Goal: Transaction & Acquisition: Purchase product/service

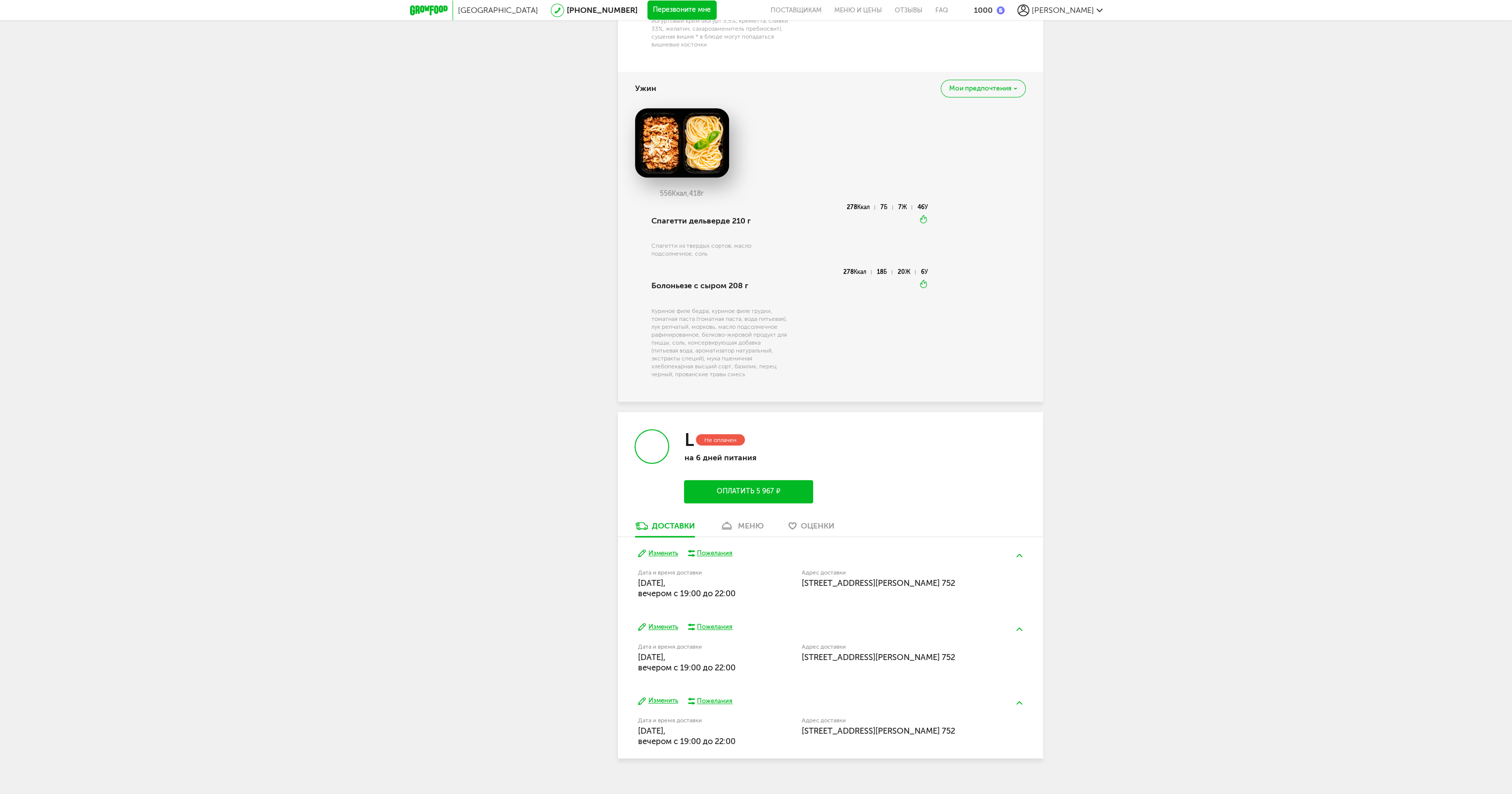
scroll to position [1058, 0]
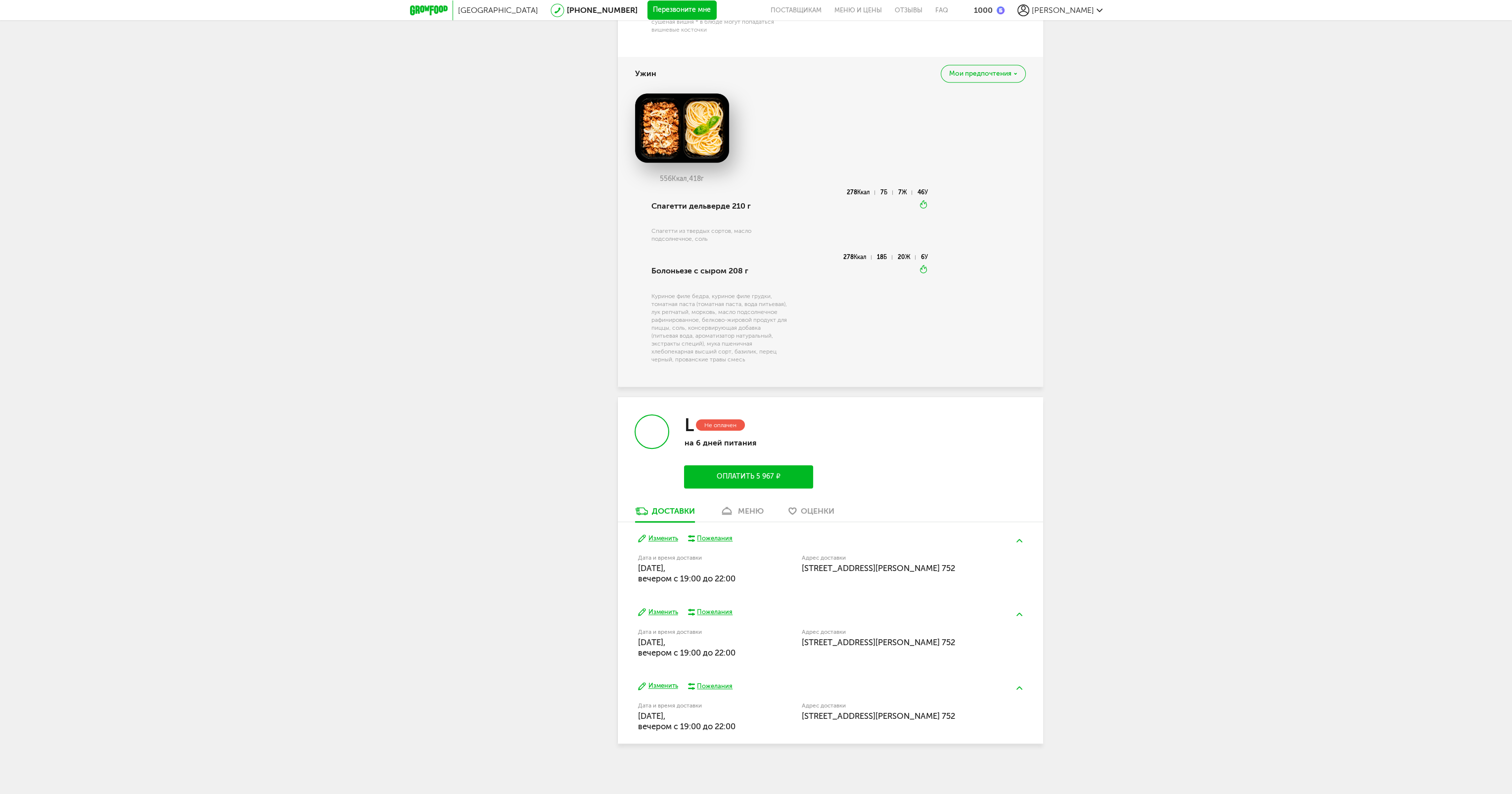
click at [738, 477] on button "Оплатить 5 967 ₽" at bounding box center [748, 477] width 129 height 23
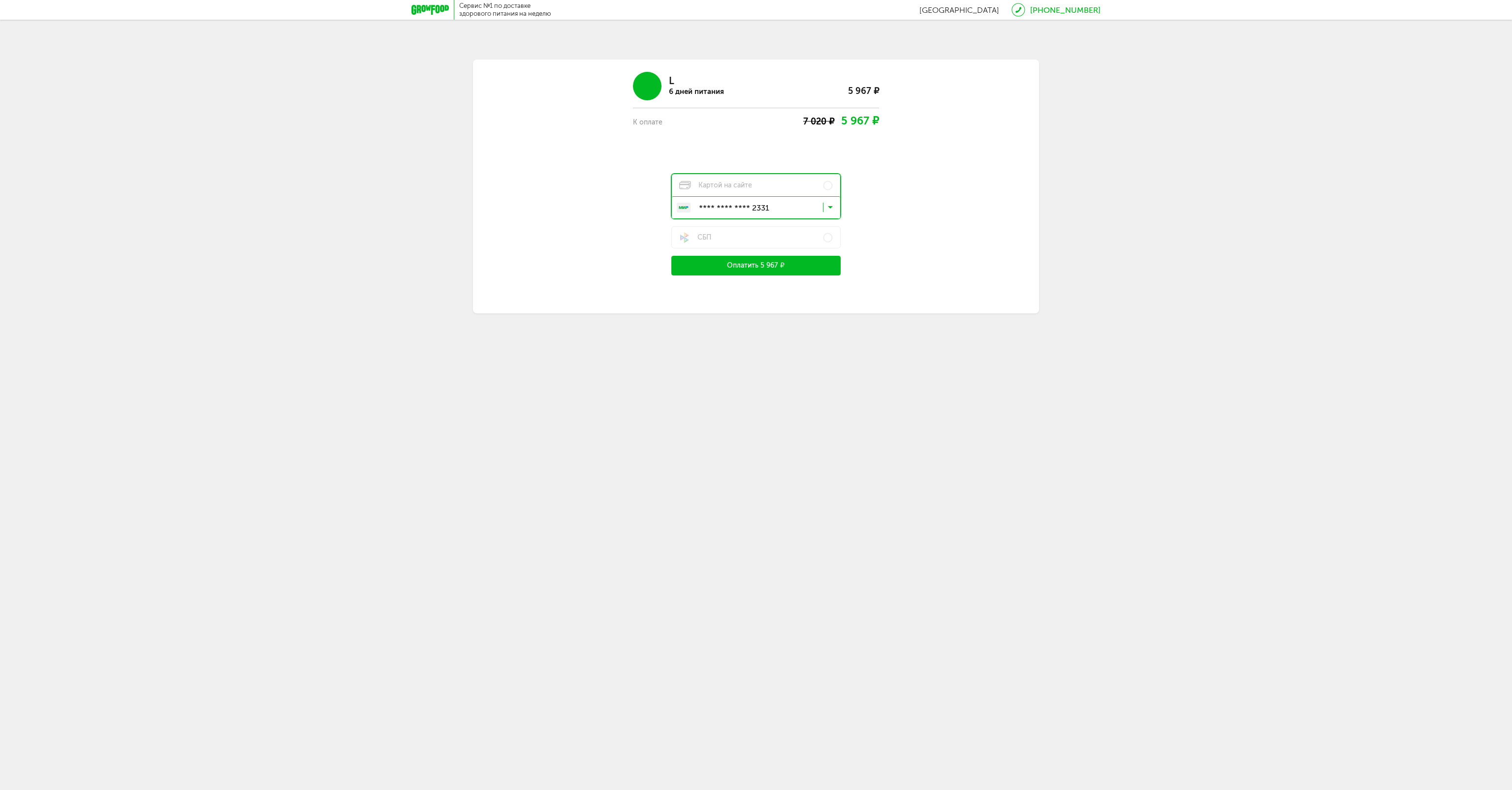
click at [758, 269] on button "Оплатить 5 967 ₽" at bounding box center [755, 266] width 169 height 20
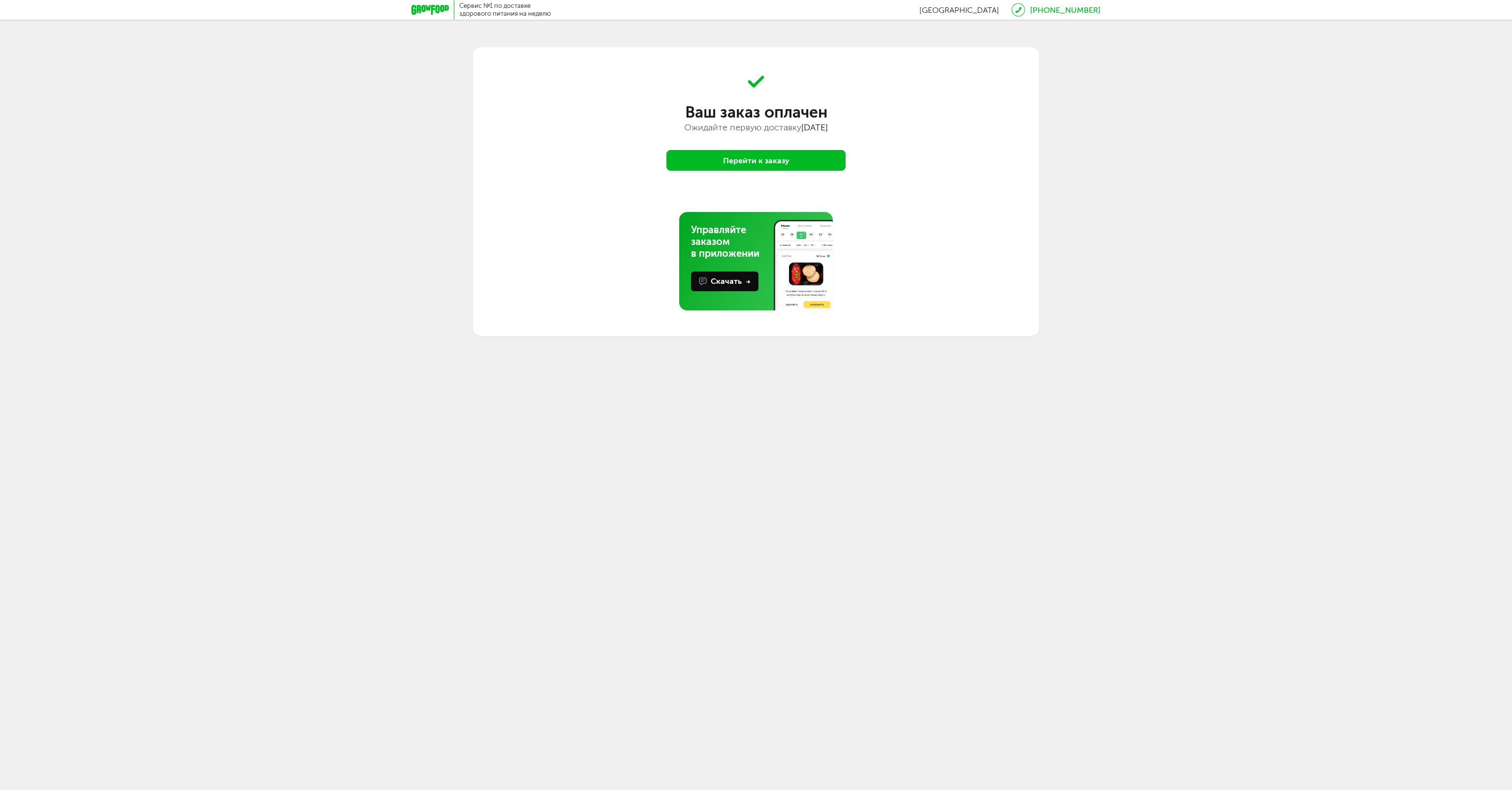
click at [734, 159] on button "Перейти к заказу" at bounding box center [756, 160] width 179 height 20
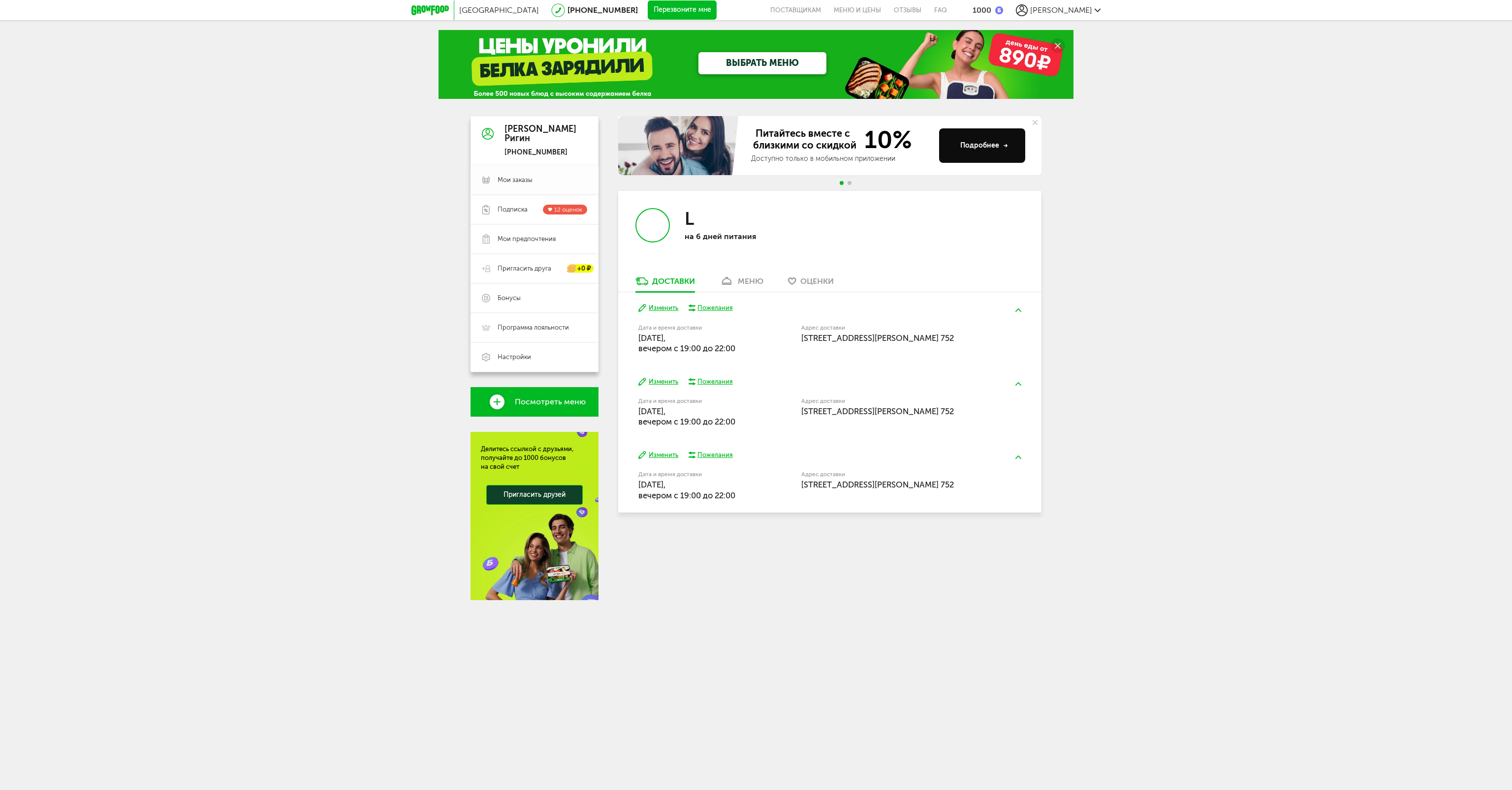
click at [520, 181] on span "Мои заказы" at bounding box center [515, 180] width 35 height 9
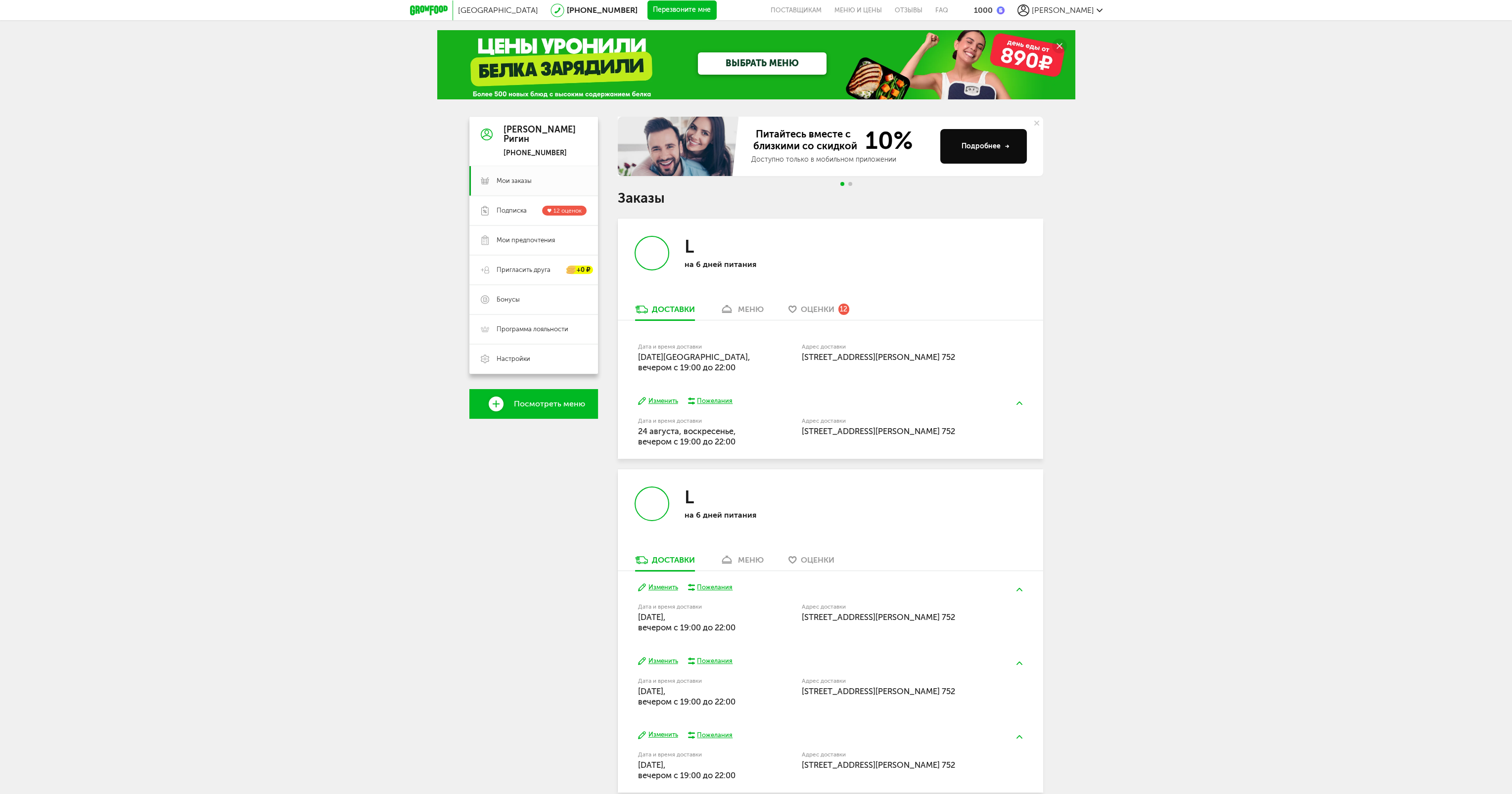
click at [741, 307] on div "меню" at bounding box center [751, 309] width 26 height 9
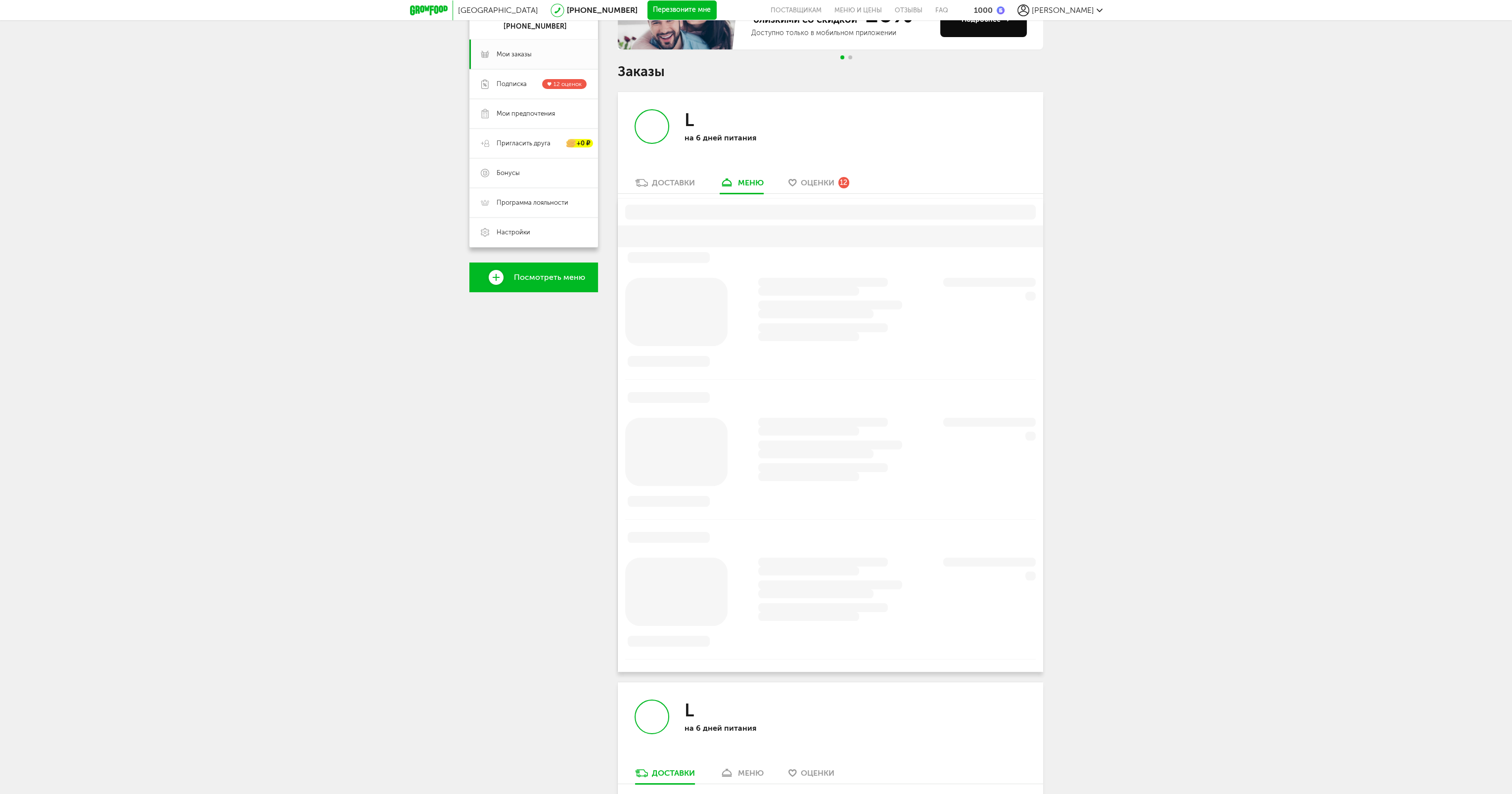
scroll to position [194, 0]
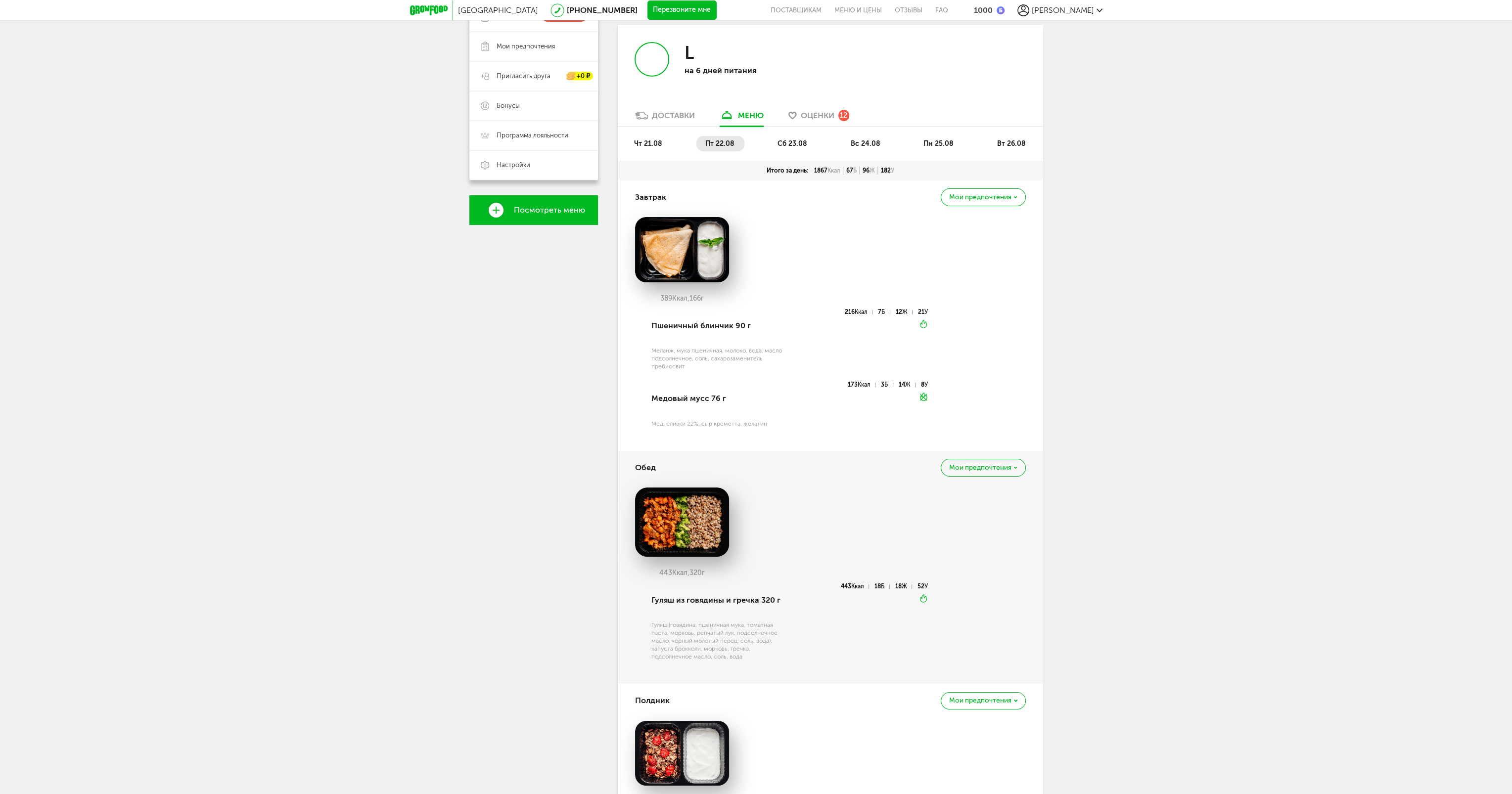
click at [635, 145] on span "чт 21.08" at bounding box center [648, 143] width 28 height 8
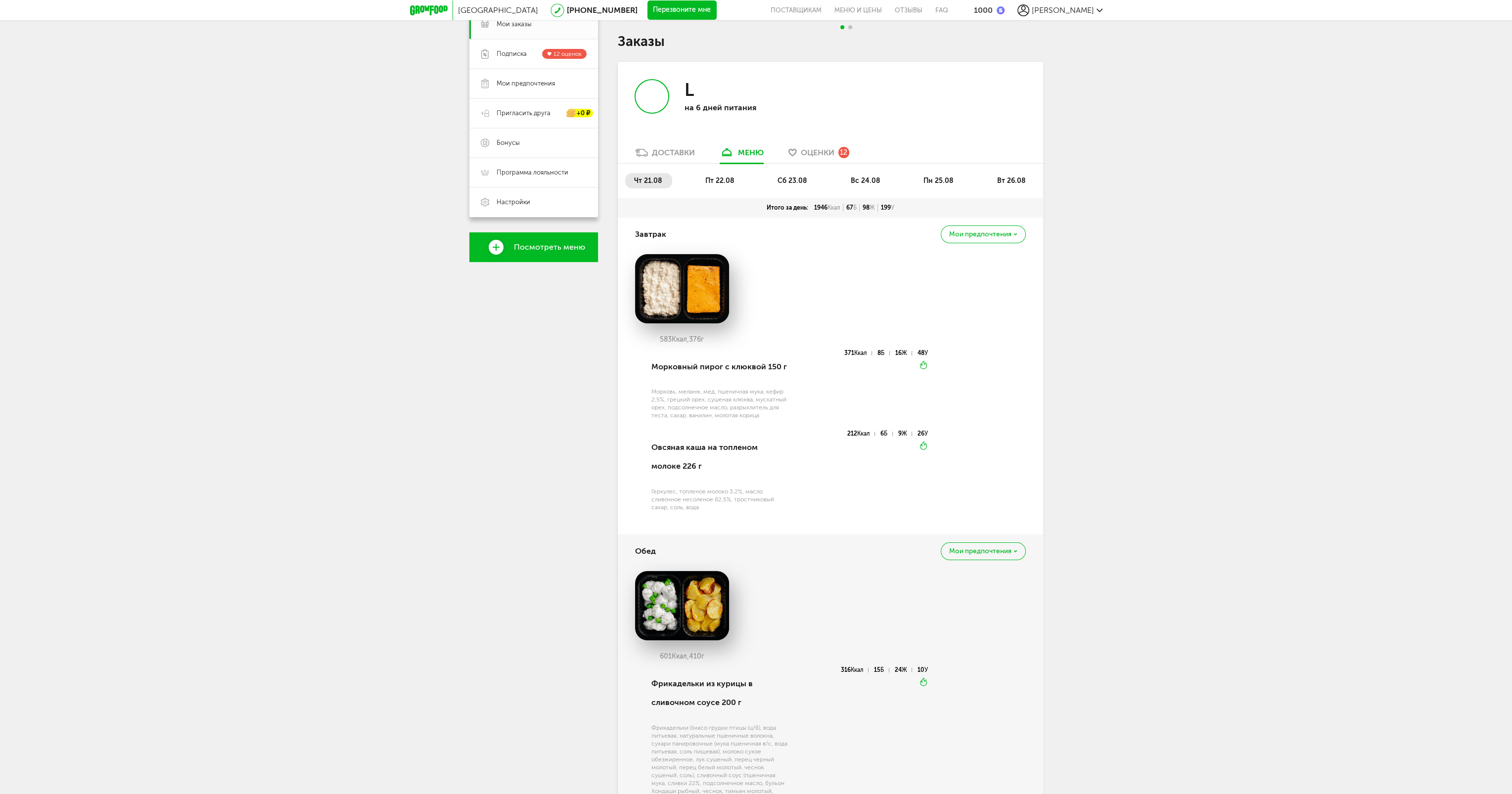
scroll to position [144, 0]
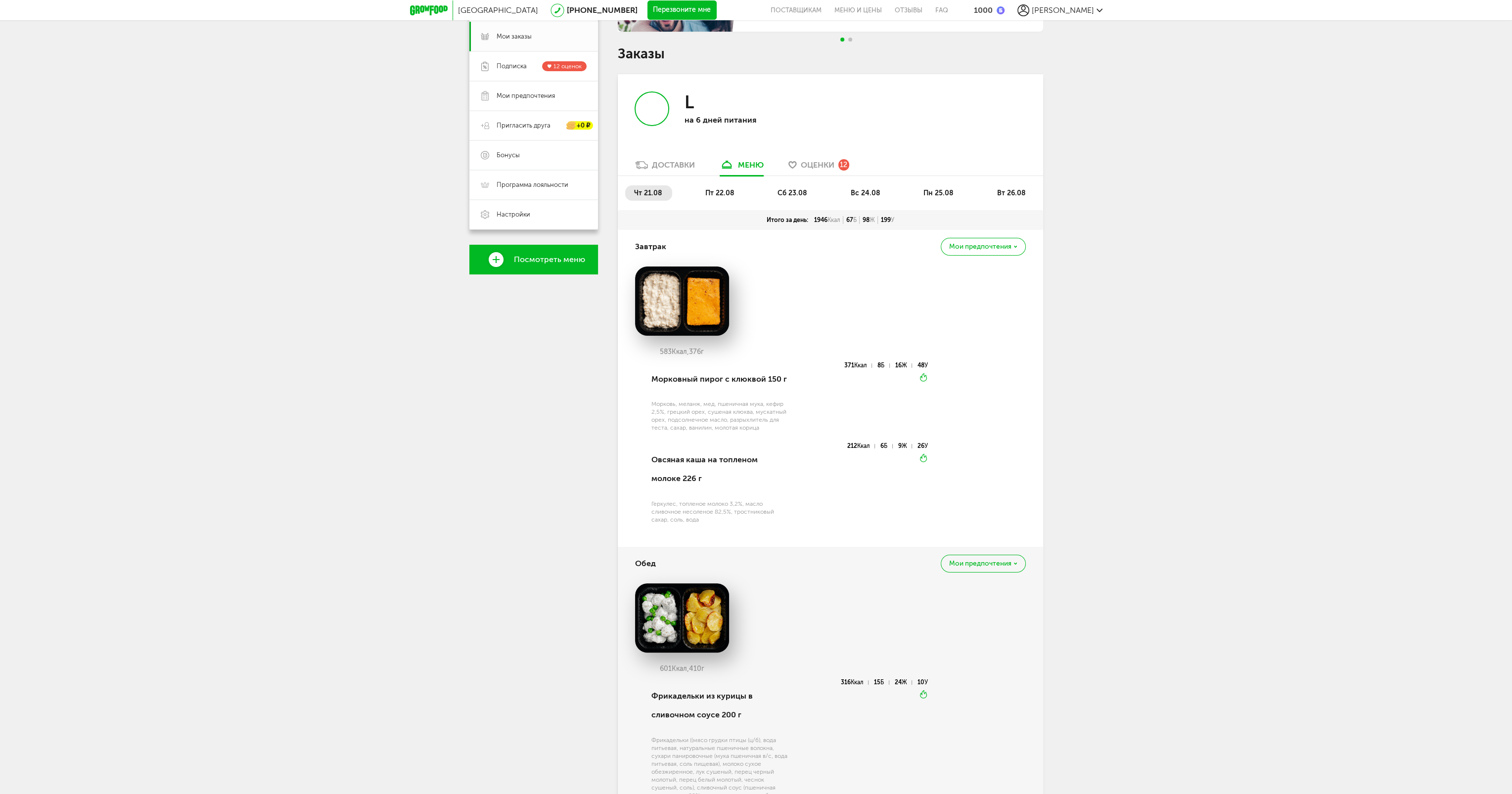
click at [728, 189] on span "пт 22.08" at bounding box center [720, 193] width 29 height 8
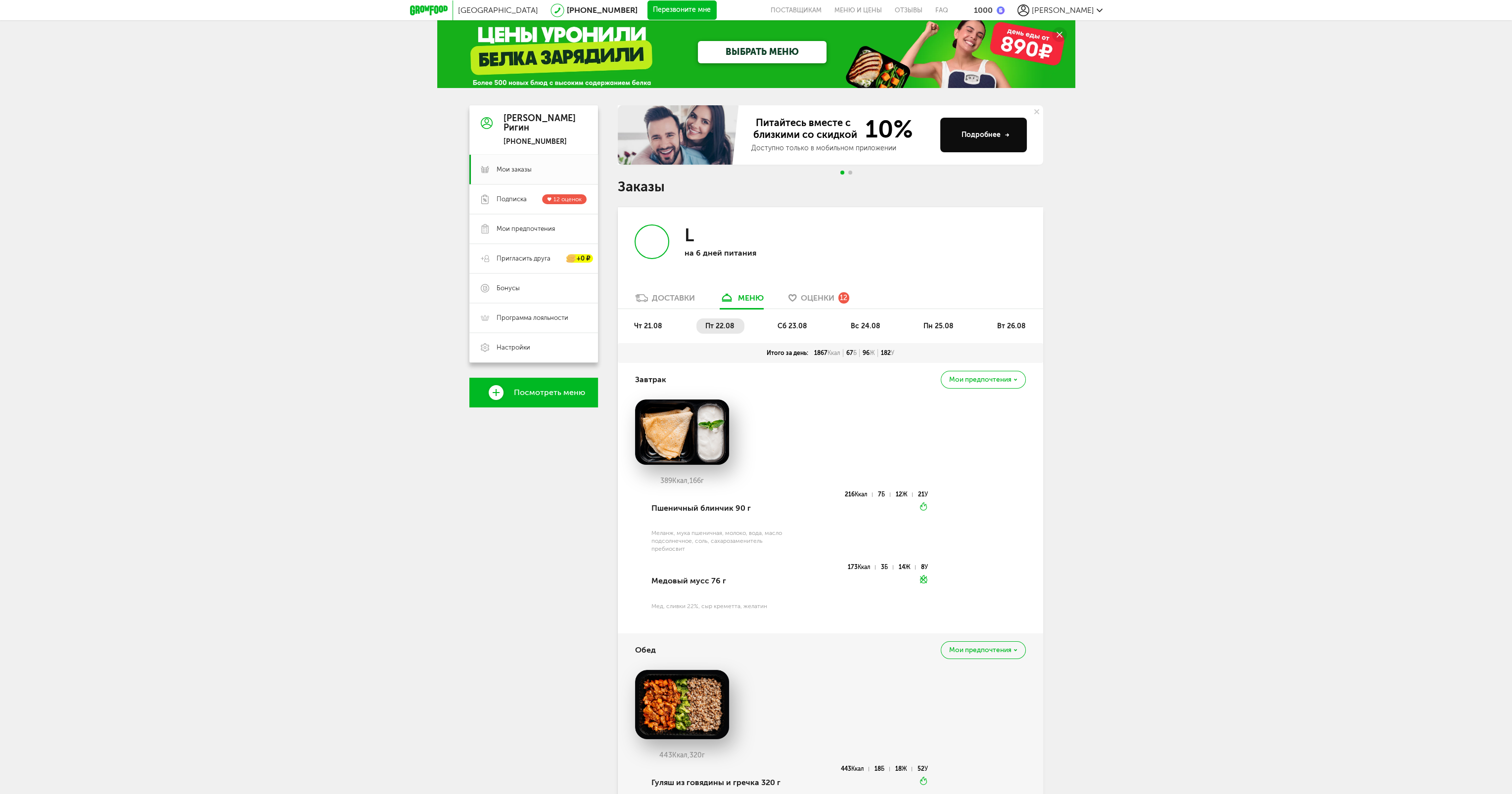
scroll to position [0, 0]
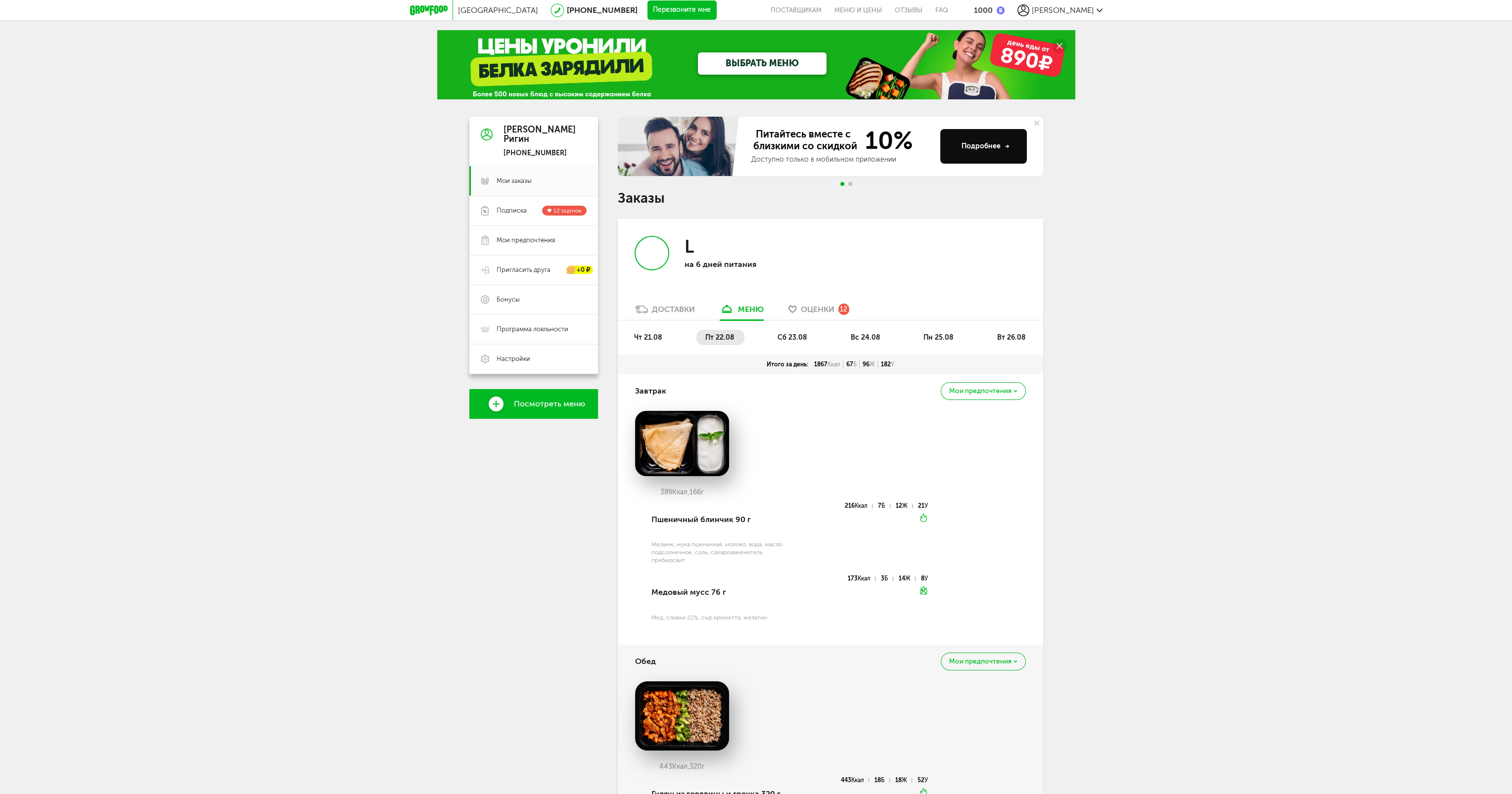
click at [639, 328] on div "чт 21.08 пт 22.08 сб 23.08 вс 24.08 пн 25.08 вт 26.08" at bounding box center [831, 337] width 426 height 34
click at [645, 339] on span "чт 21.08" at bounding box center [648, 337] width 28 height 8
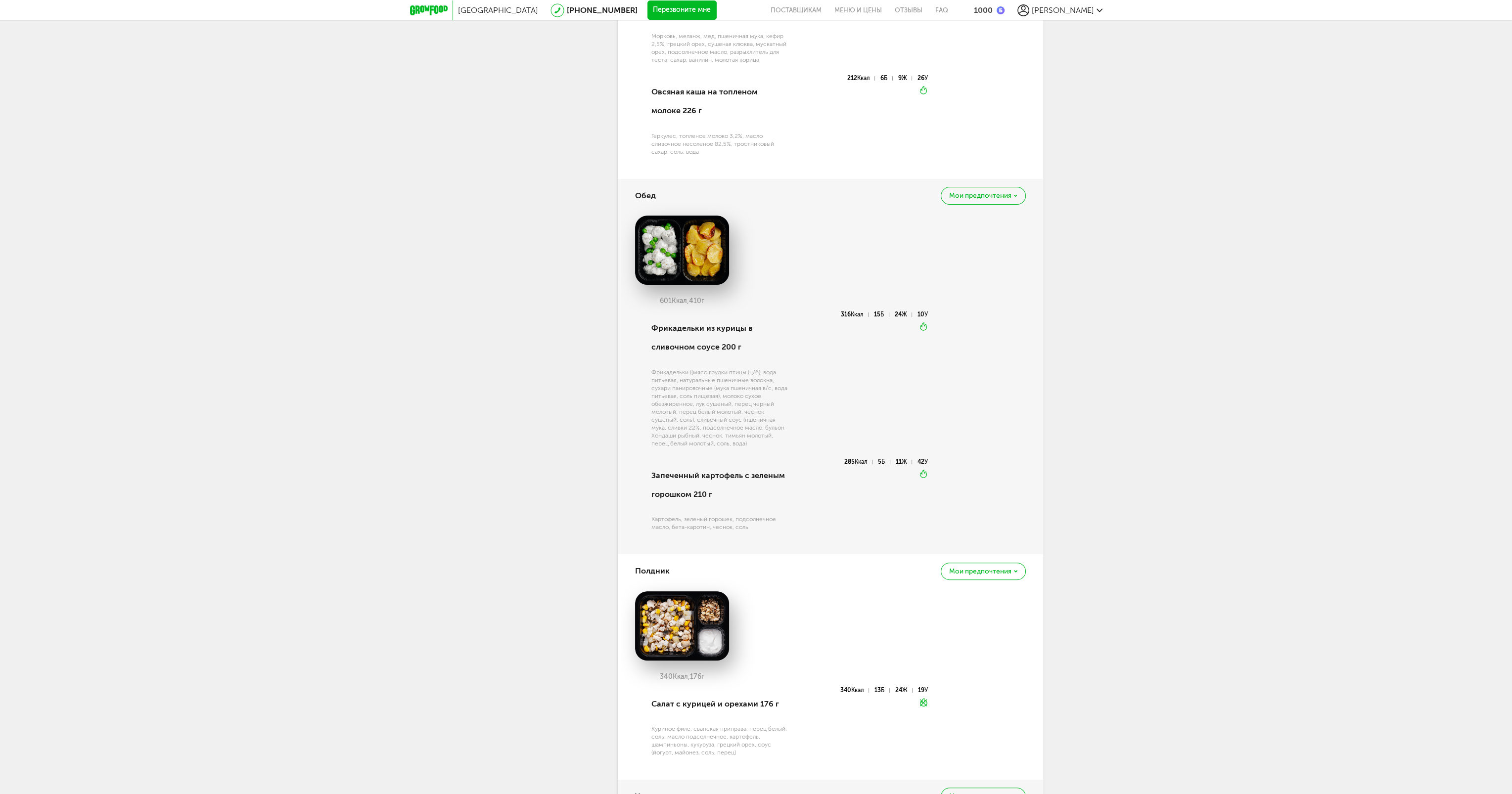
scroll to position [742, 0]
